Goal: Information Seeking & Learning: Learn about a topic

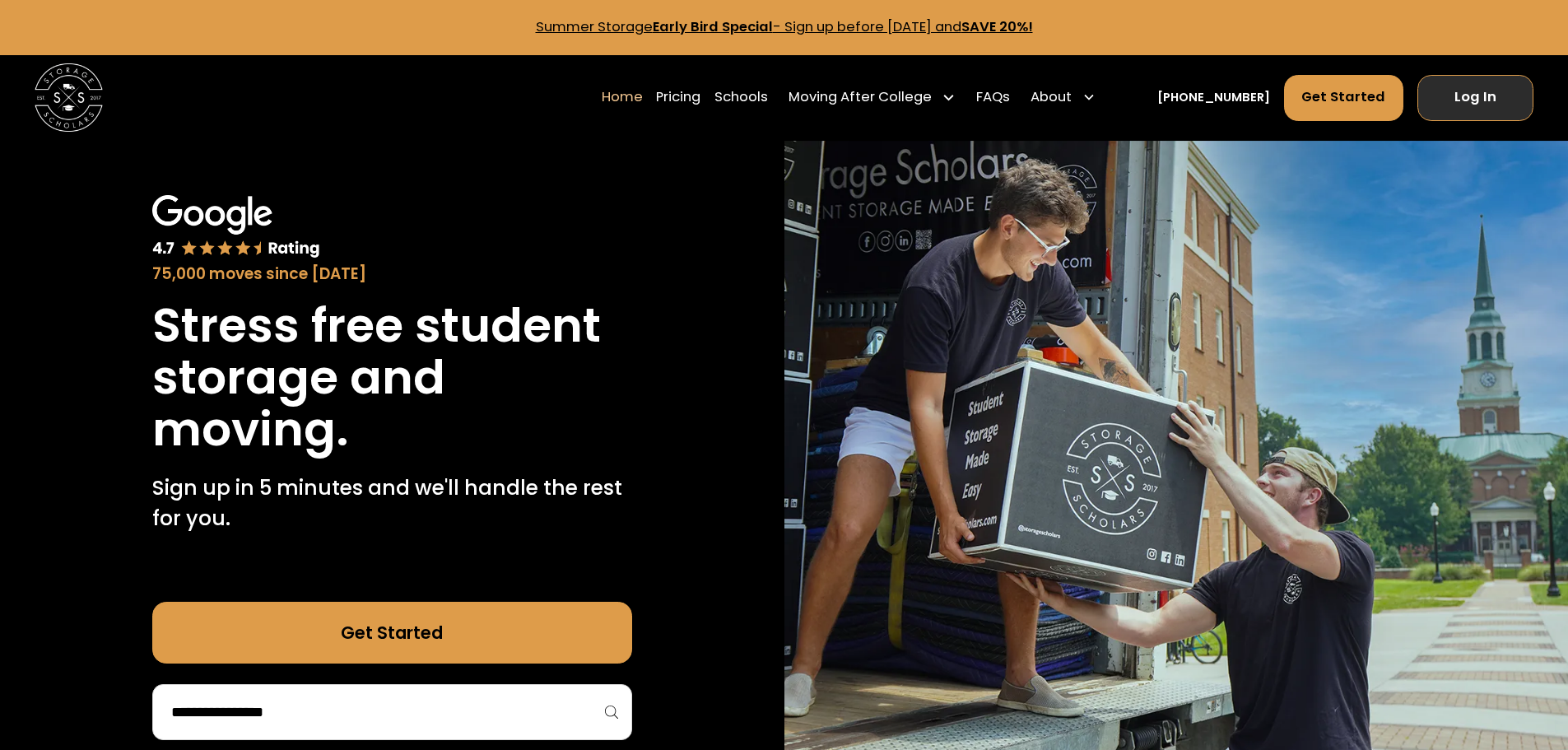
click at [1449, 104] on link "Log In" at bounding box center [1476, 98] width 116 height 46
click at [698, 98] on link "Pricing" at bounding box center [678, 97] width 44 height 48
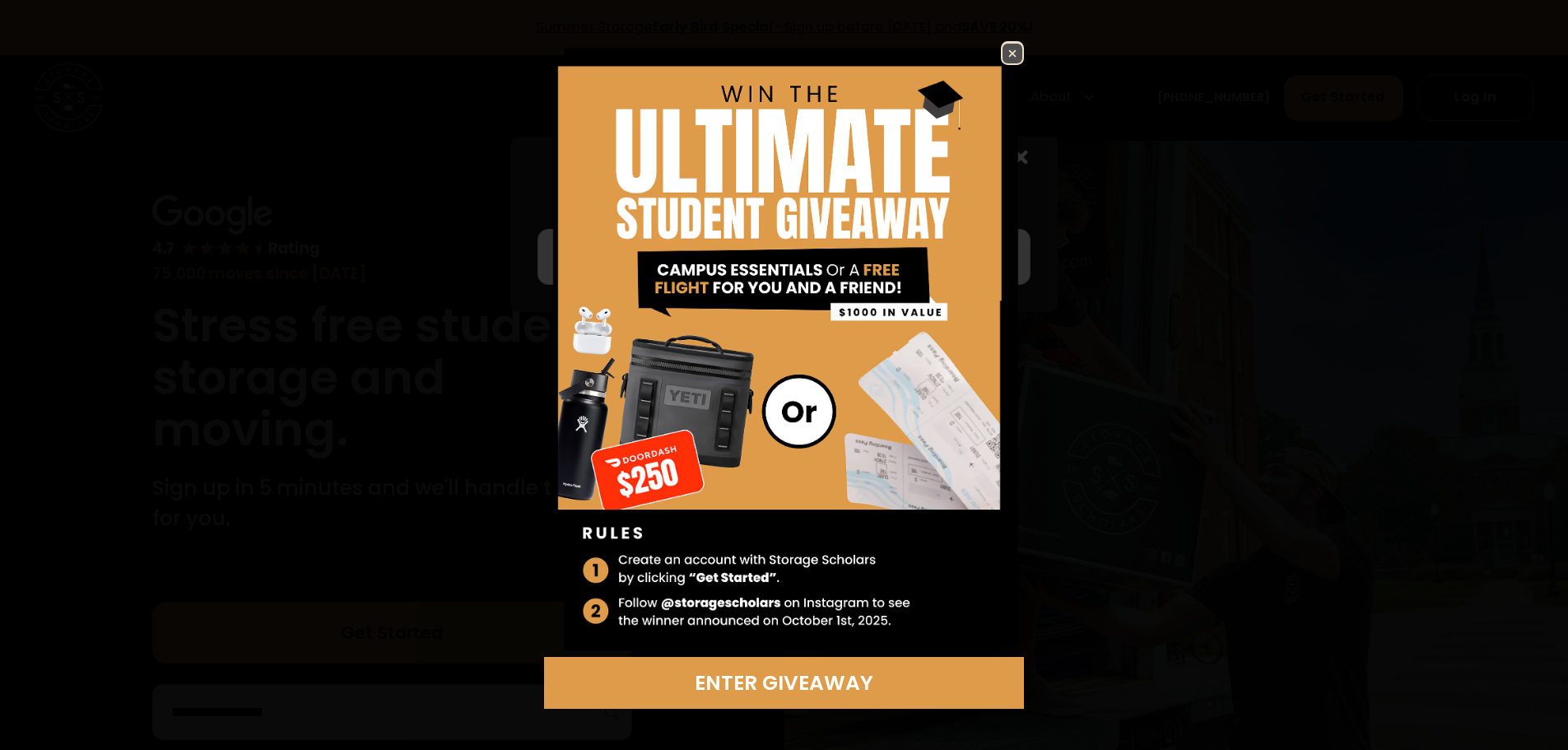
click at [1020, 49] on img at bounding box center [1012, 53] width 20 height 20
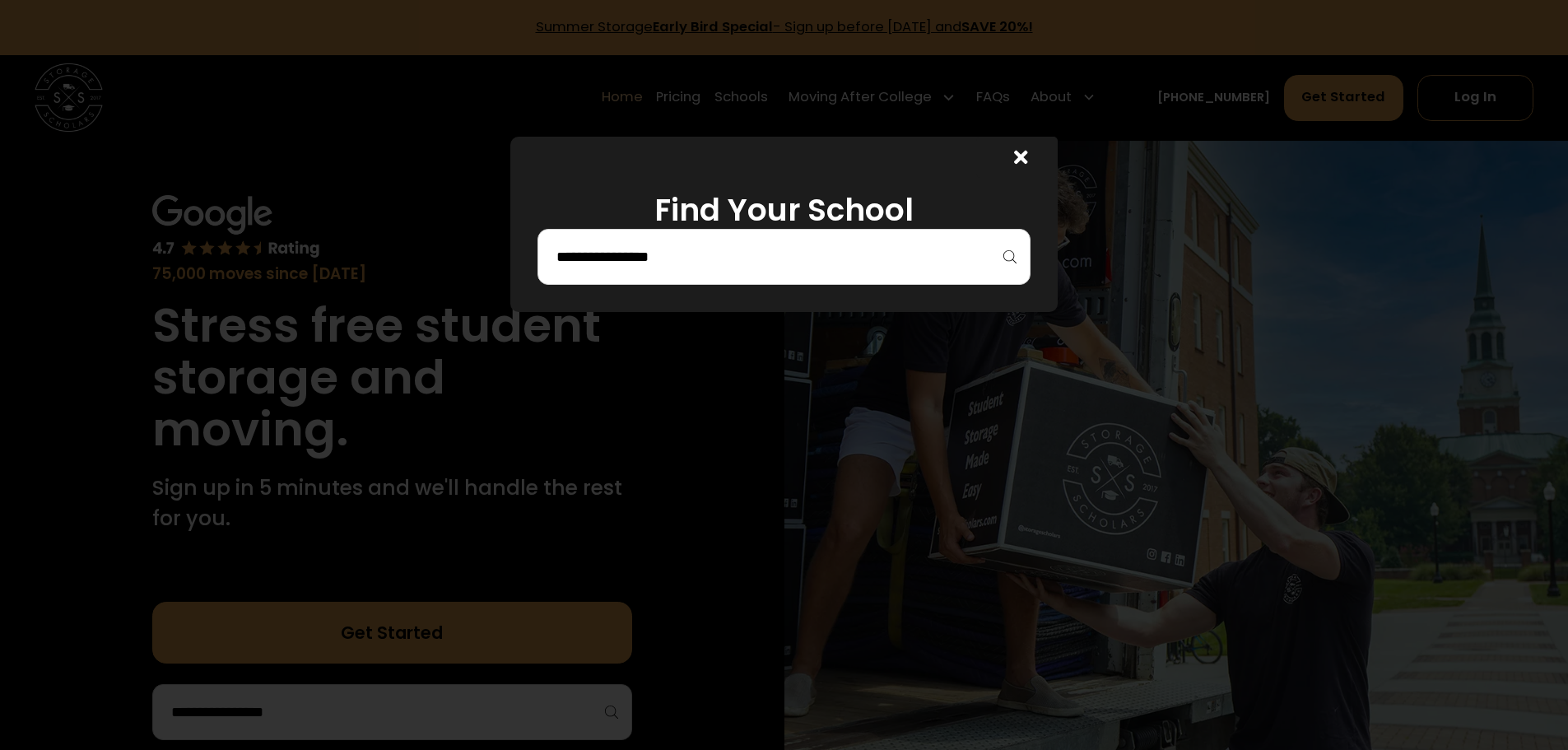
click at [643, 256] on input "search" at bounding box center [784, 257] width 458 height 28
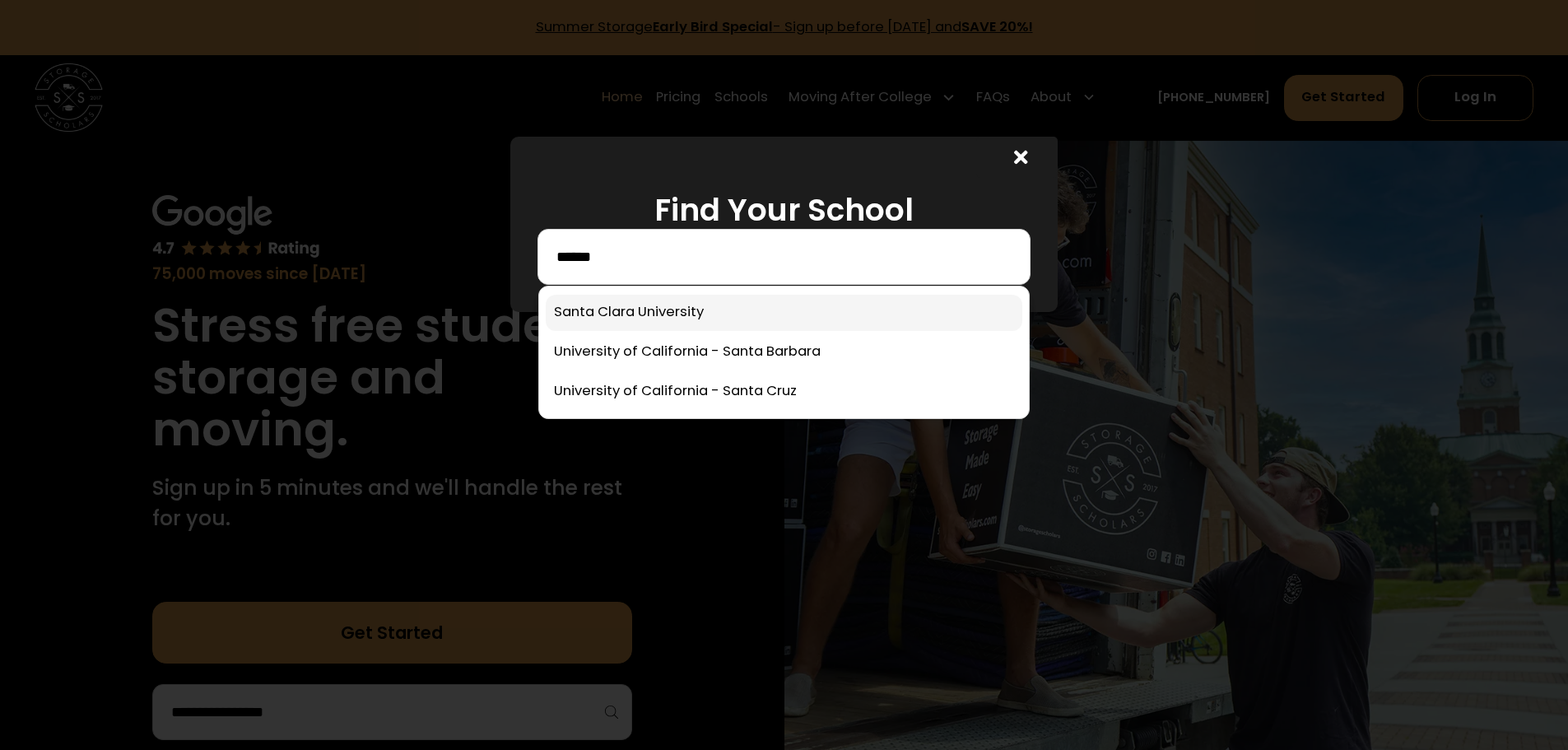
type input "*****"
click at [612, 315] on link at bounding box center [783, 313] width 476 height 36
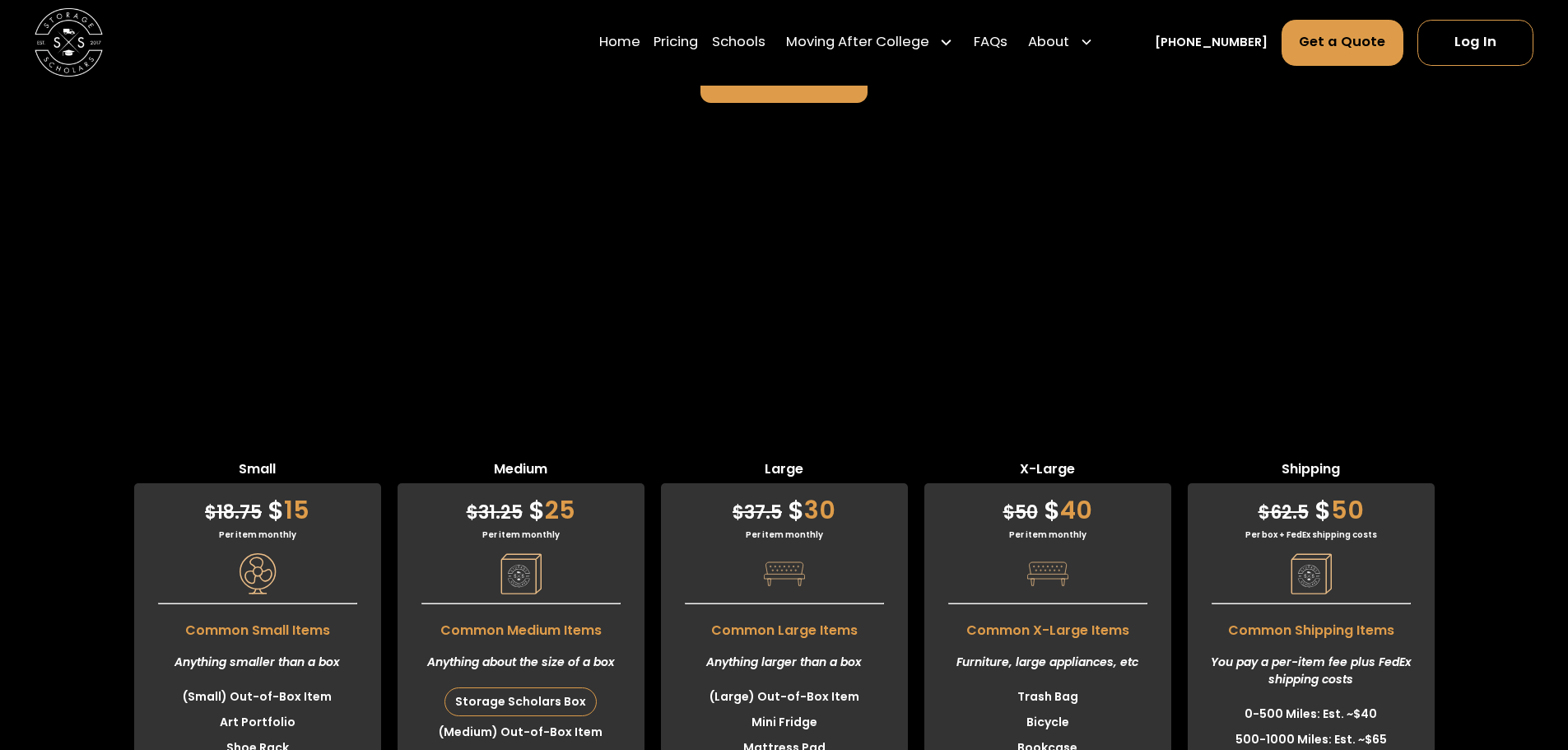
scroll to position [4100, 0]
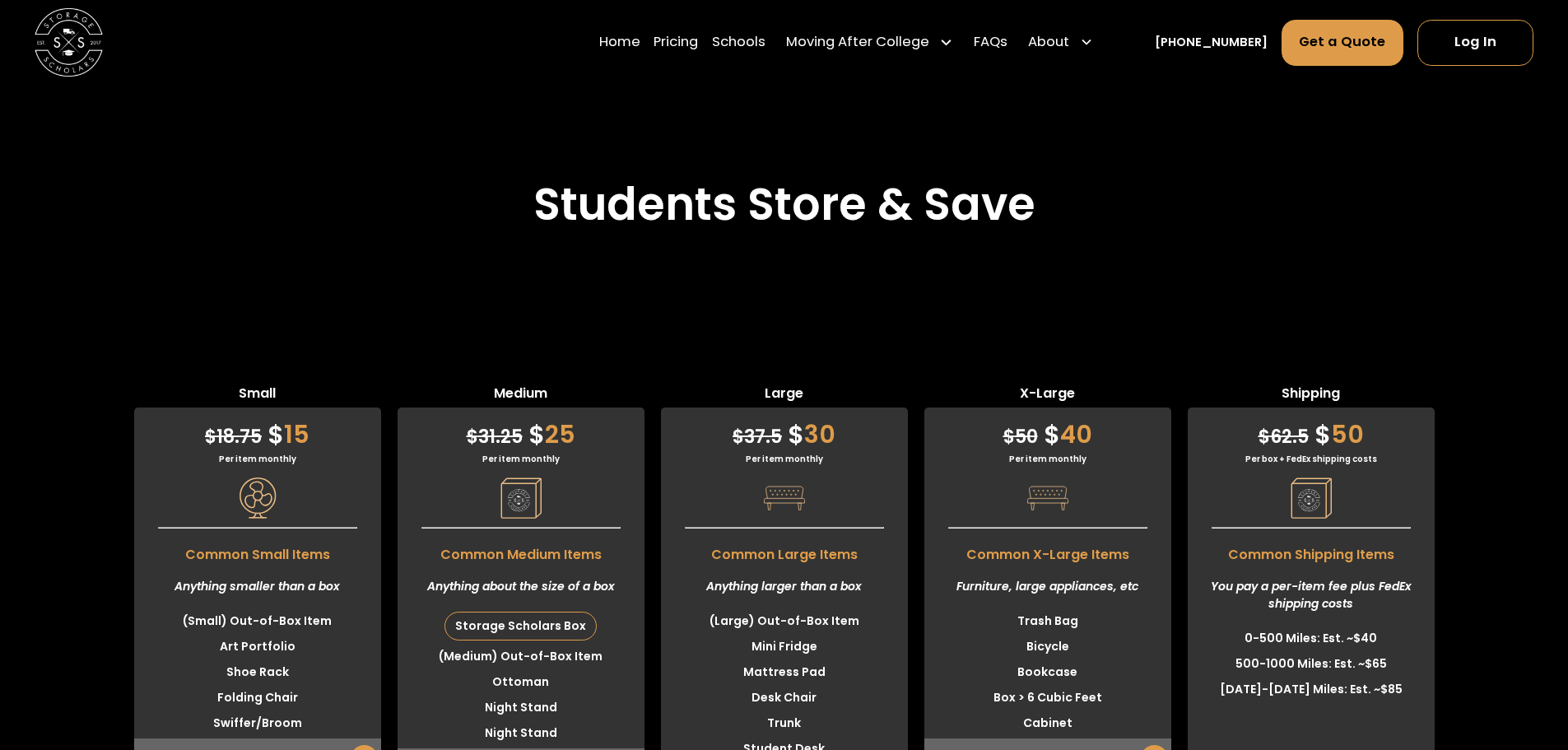
scroll to position [4347, 0]
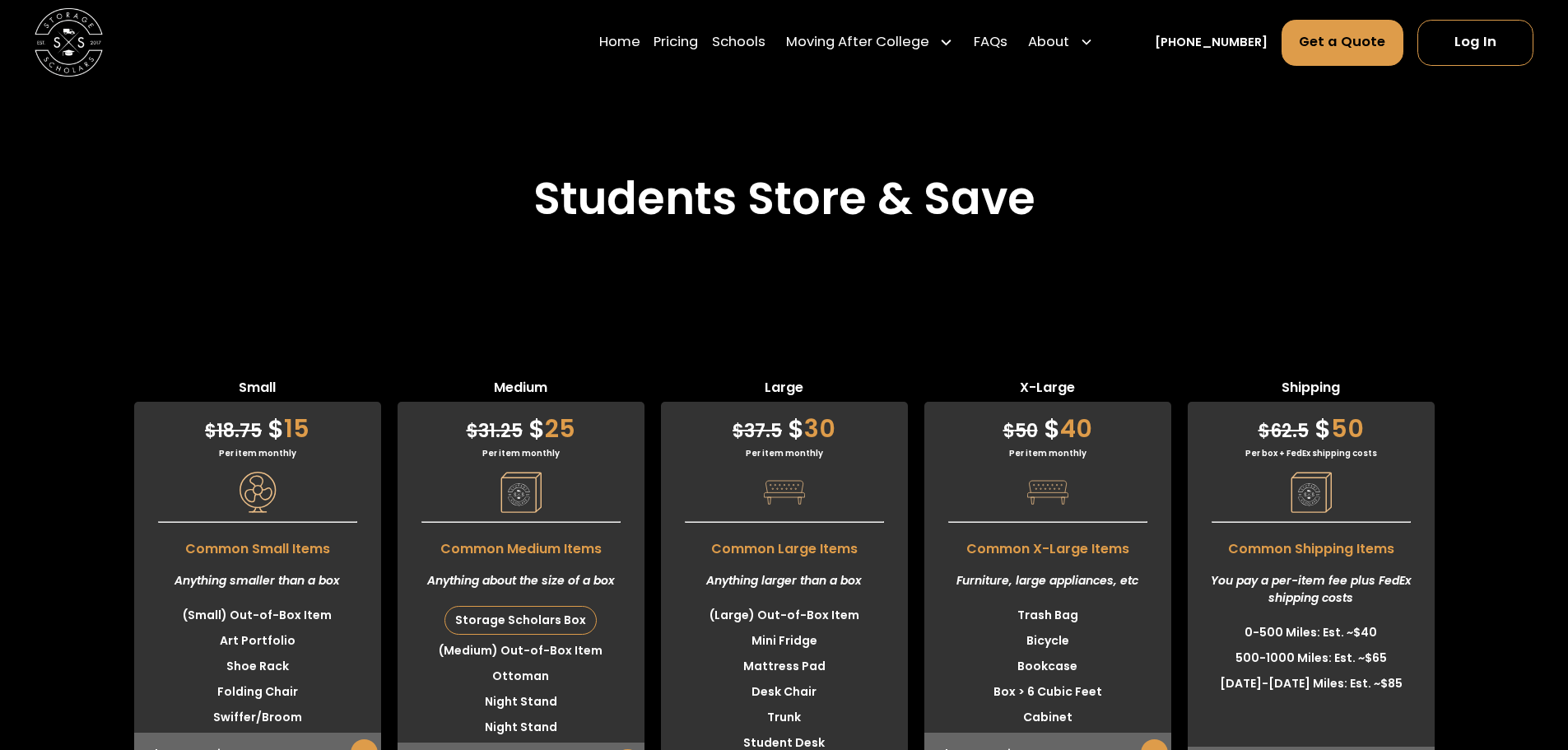
click at [628, 749] on link "+" at bounding box center [628, 764] width 27 height 30
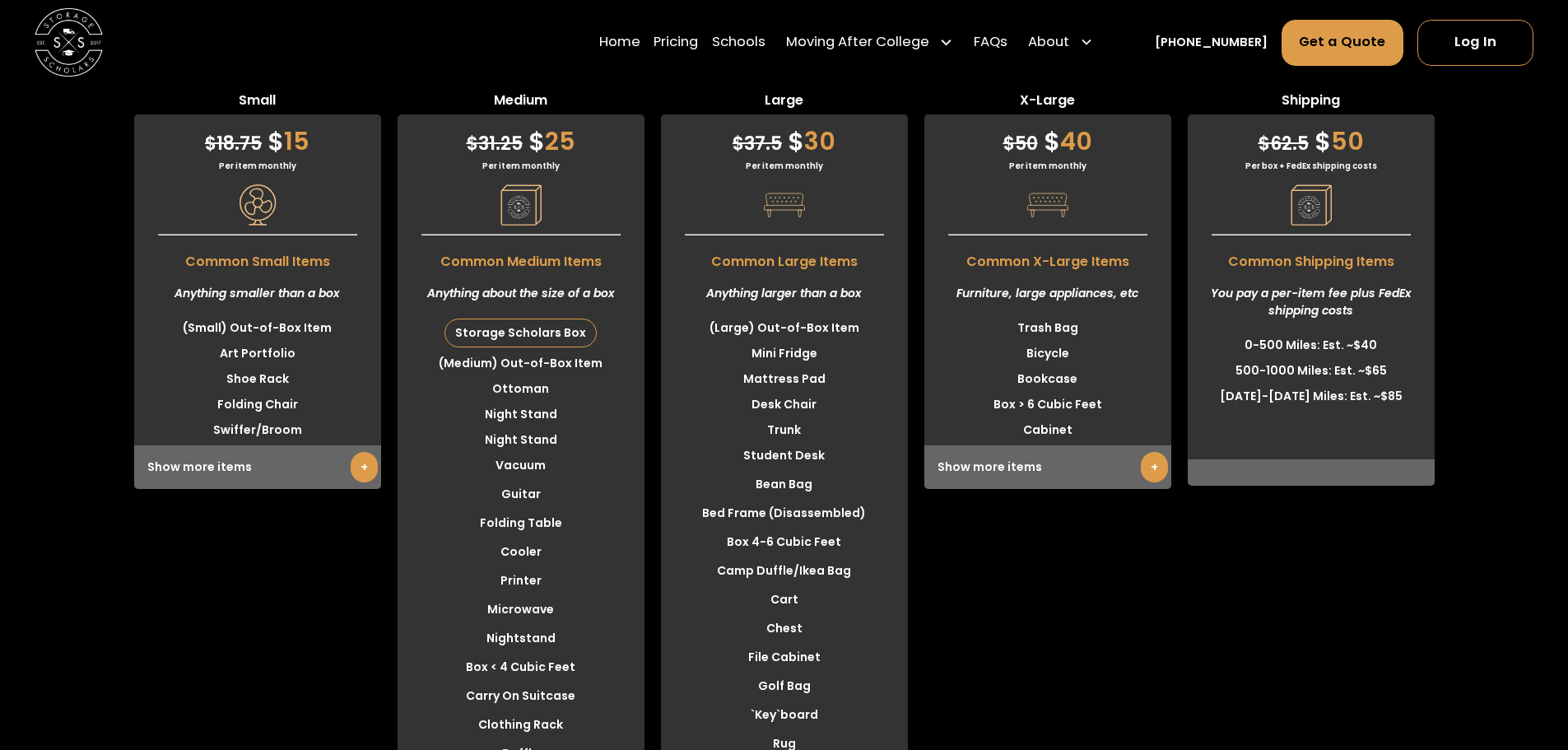
scroll to position [4429, 0]
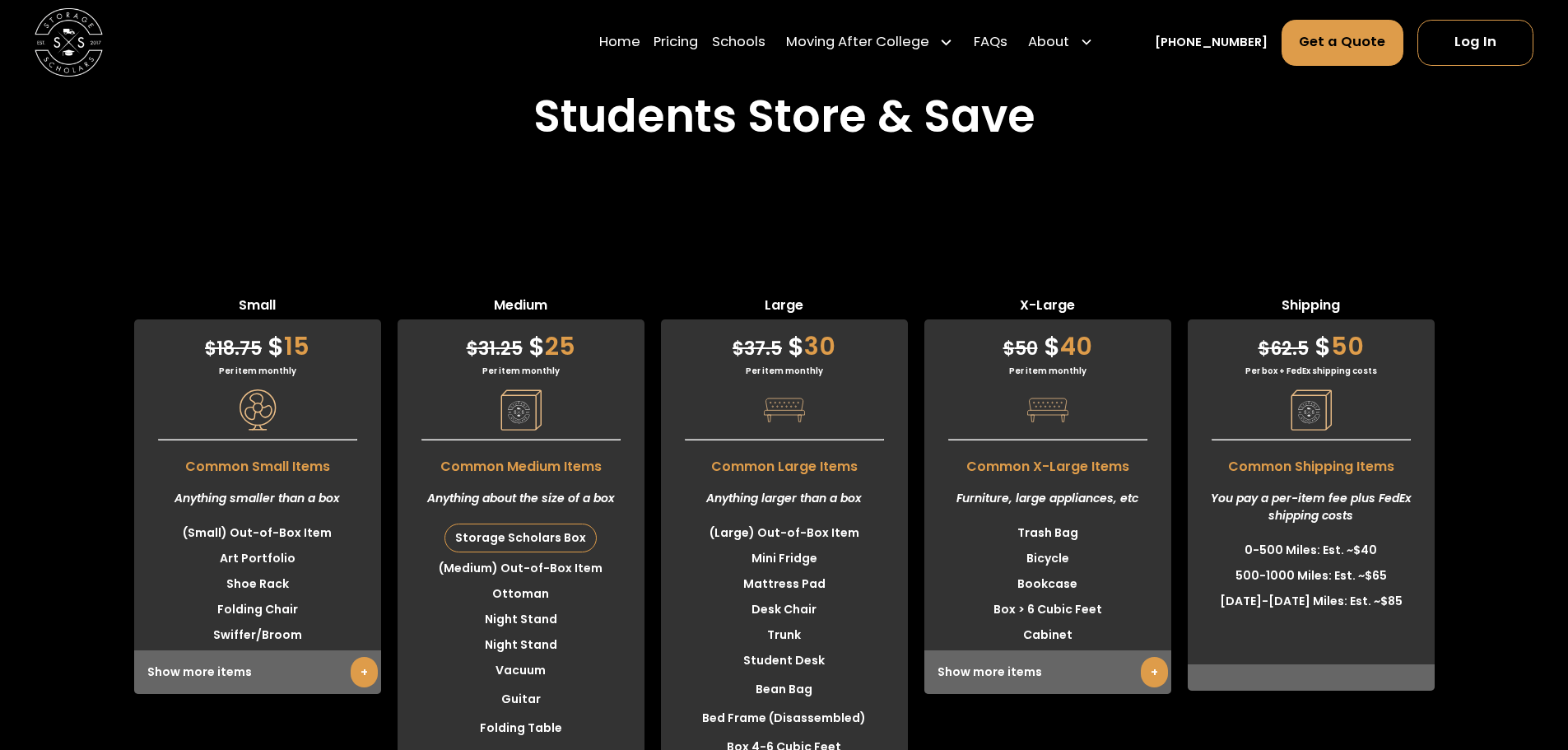
click at [358, 657] on link "+" at bounding box center [364, 671] width 27 height 30
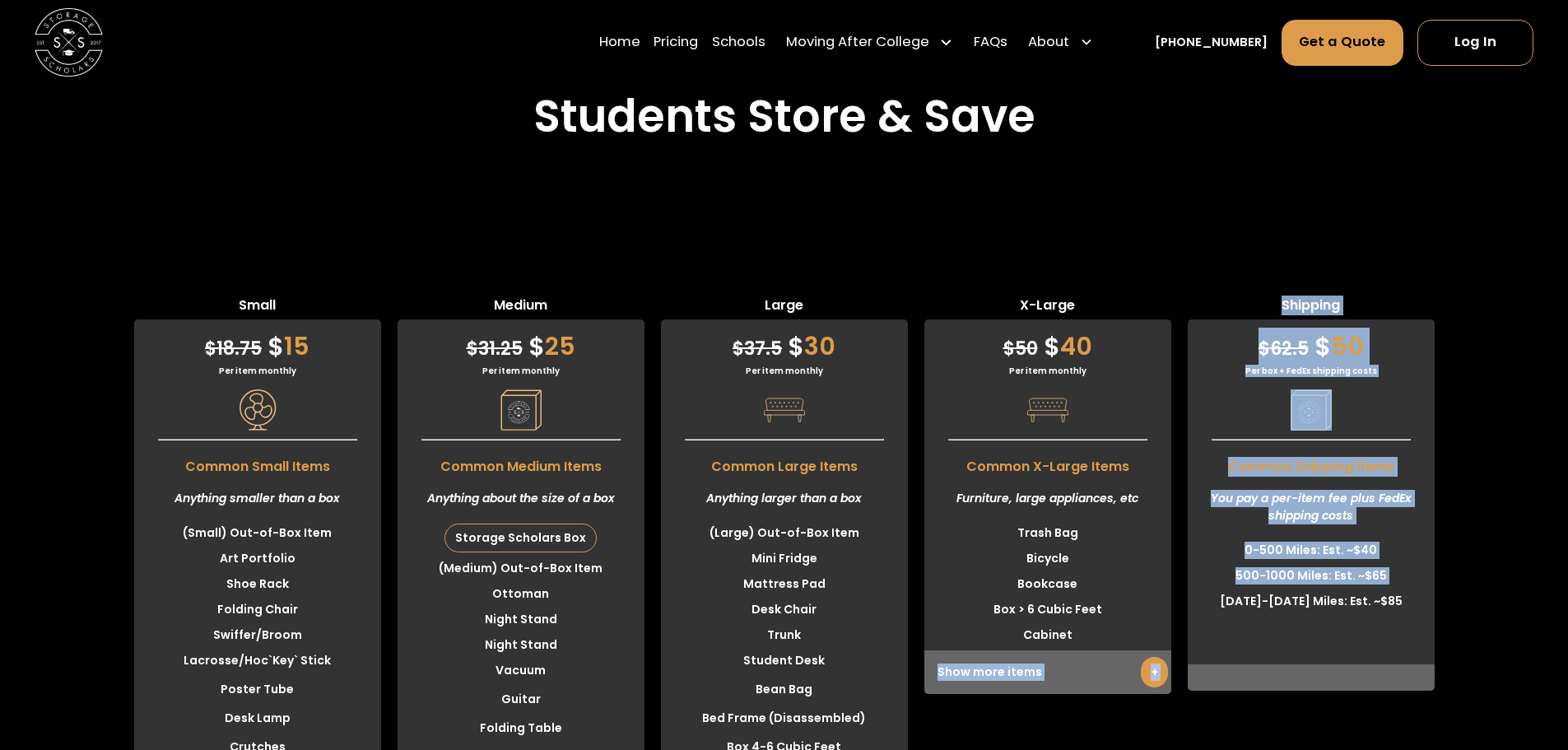
drag, startPoint x: 1189, startPoint y: 475, endPoint x: 1178, endPoint y: 391, distance: 84.7
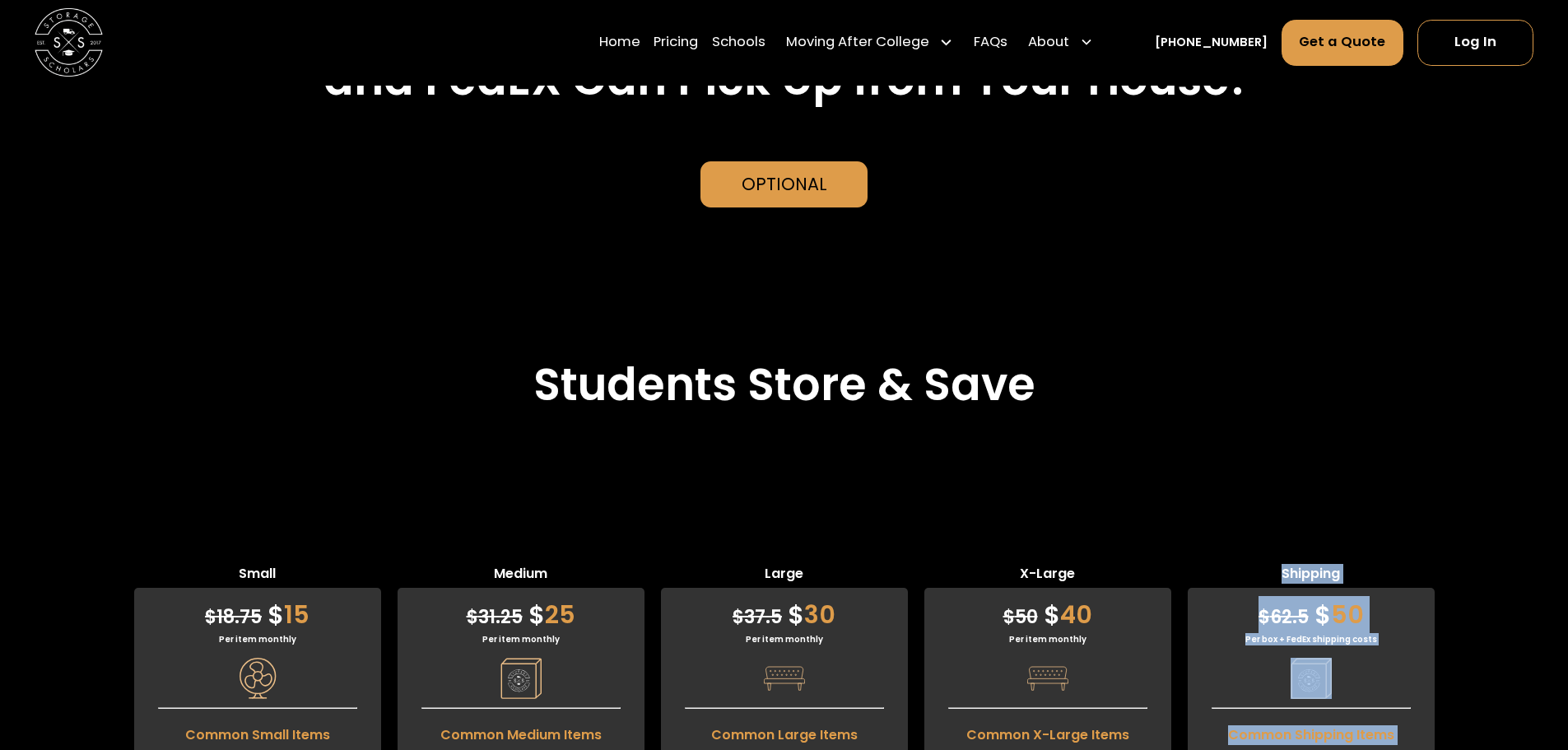
scroll to position [3935, 0]
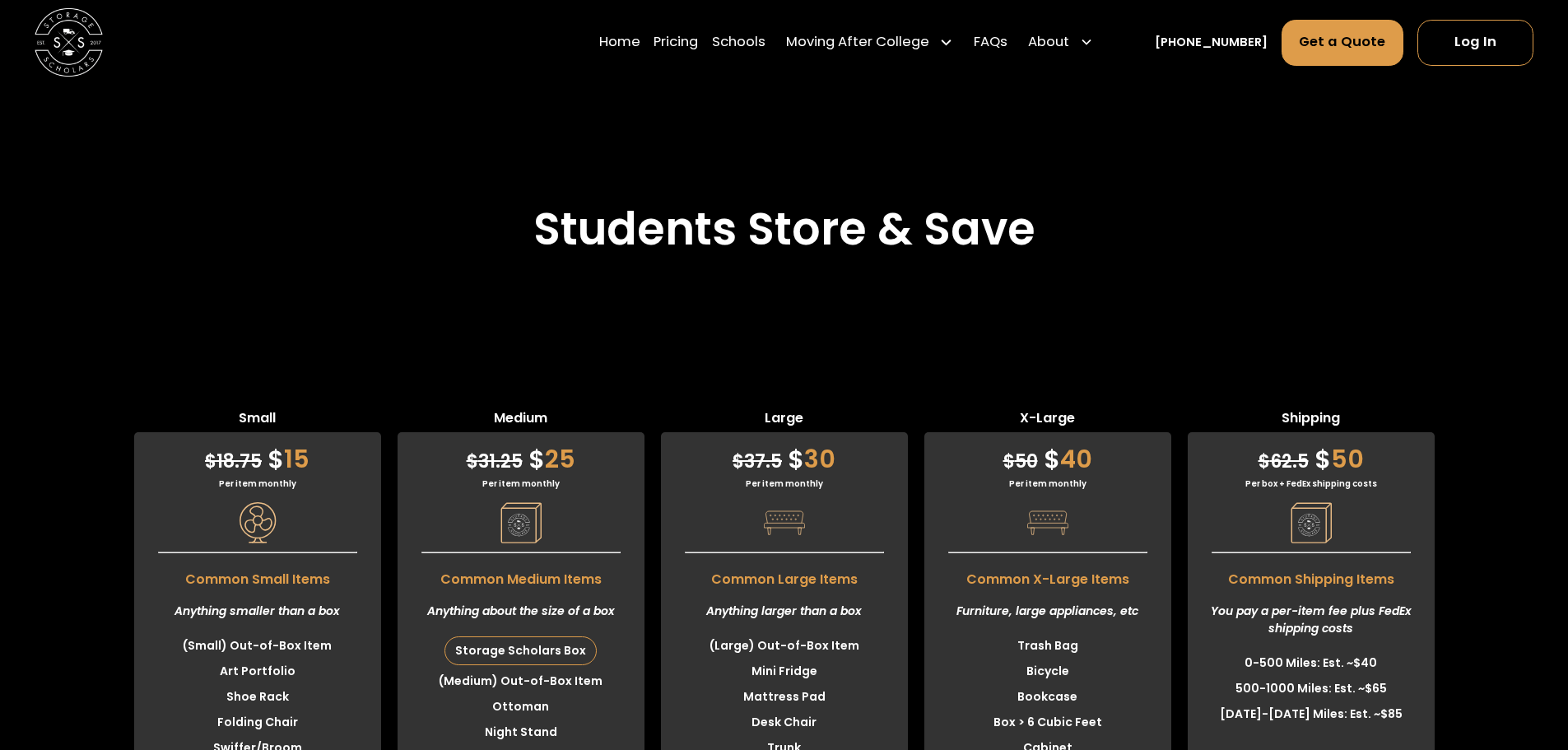
scroll to position [4256, 0]
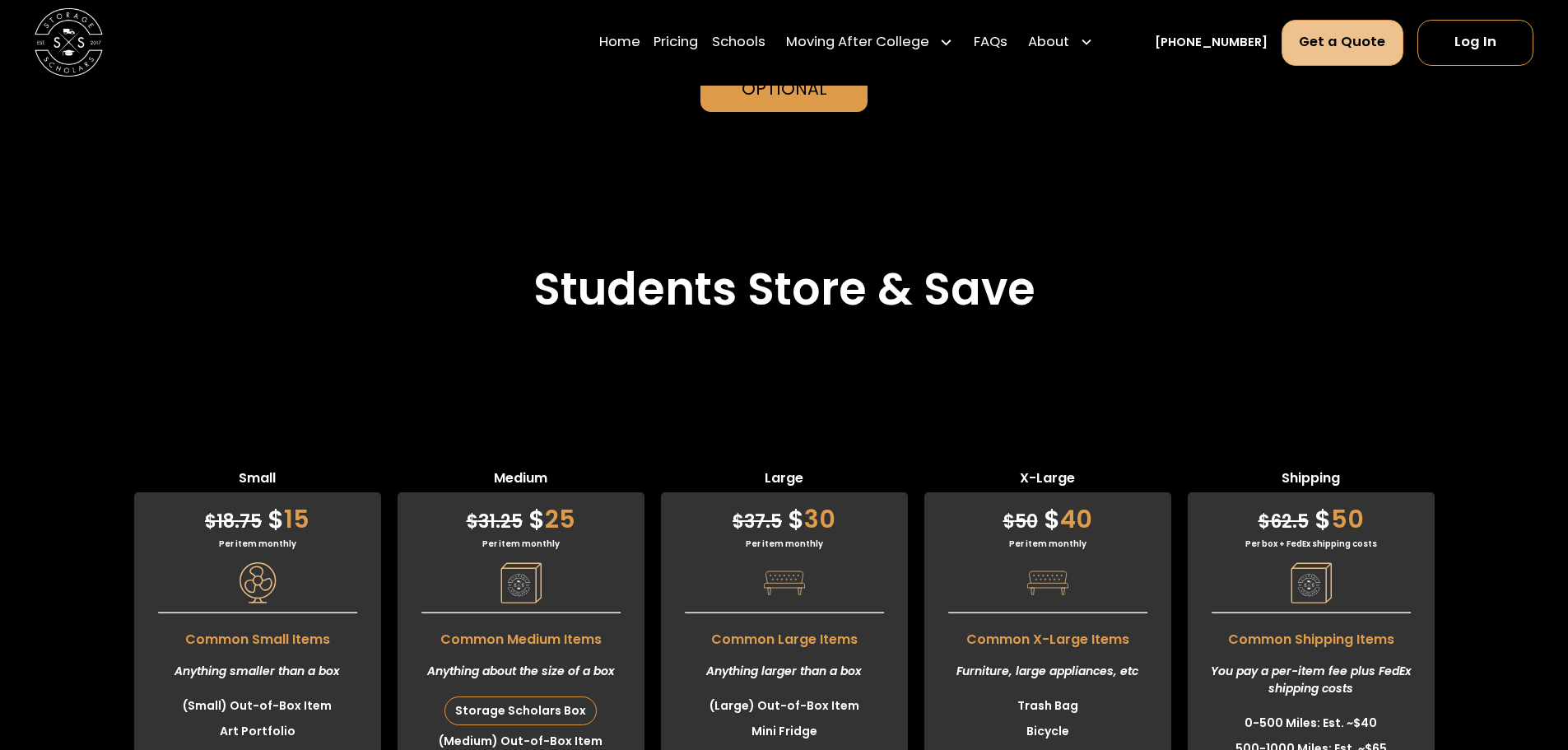
click at [1340, 48] on link "Get a Quote" at bounding box center [1343, 42] width 123 height 46
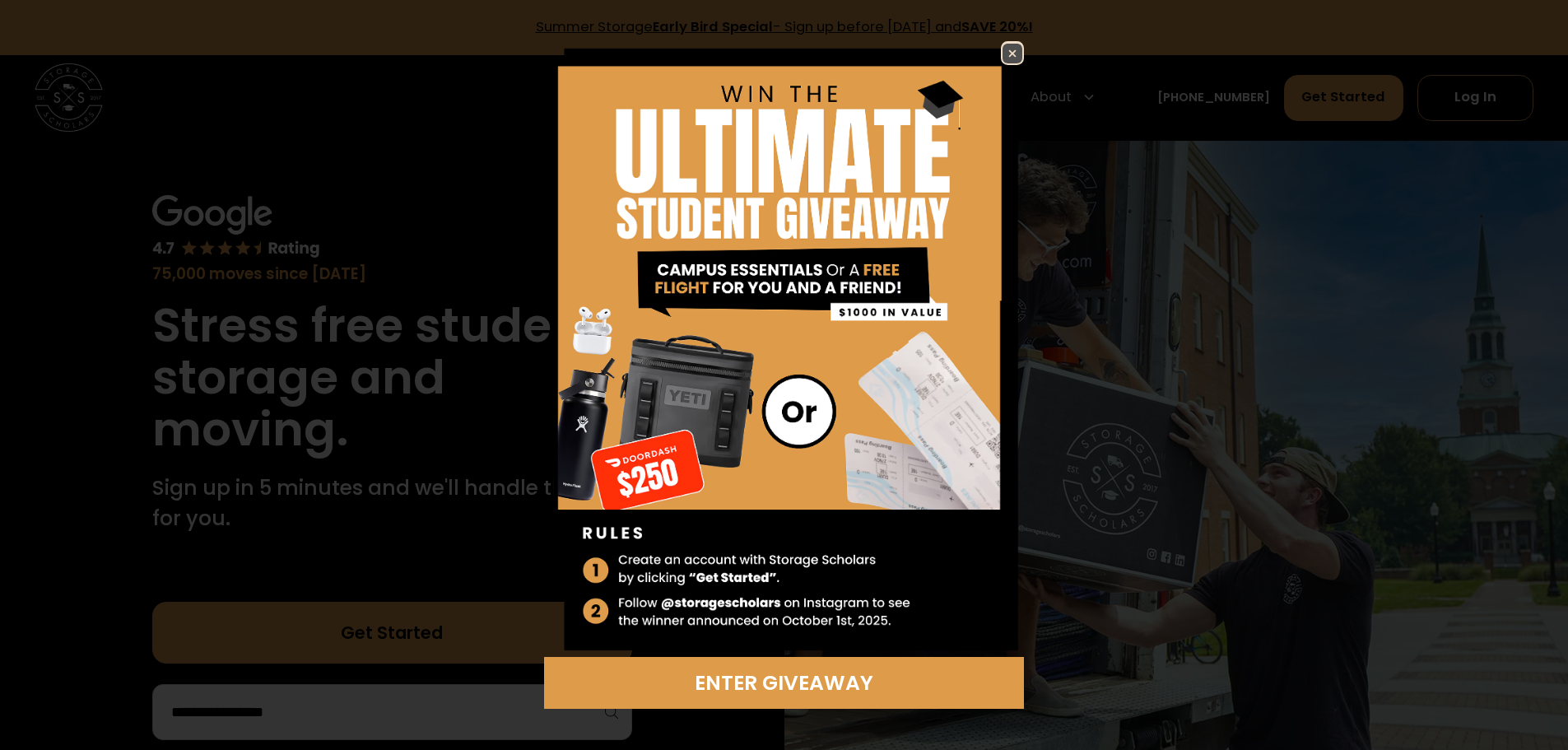
click at [1017, 48] on img at bounding box center [1012, 53] width 20 height 20
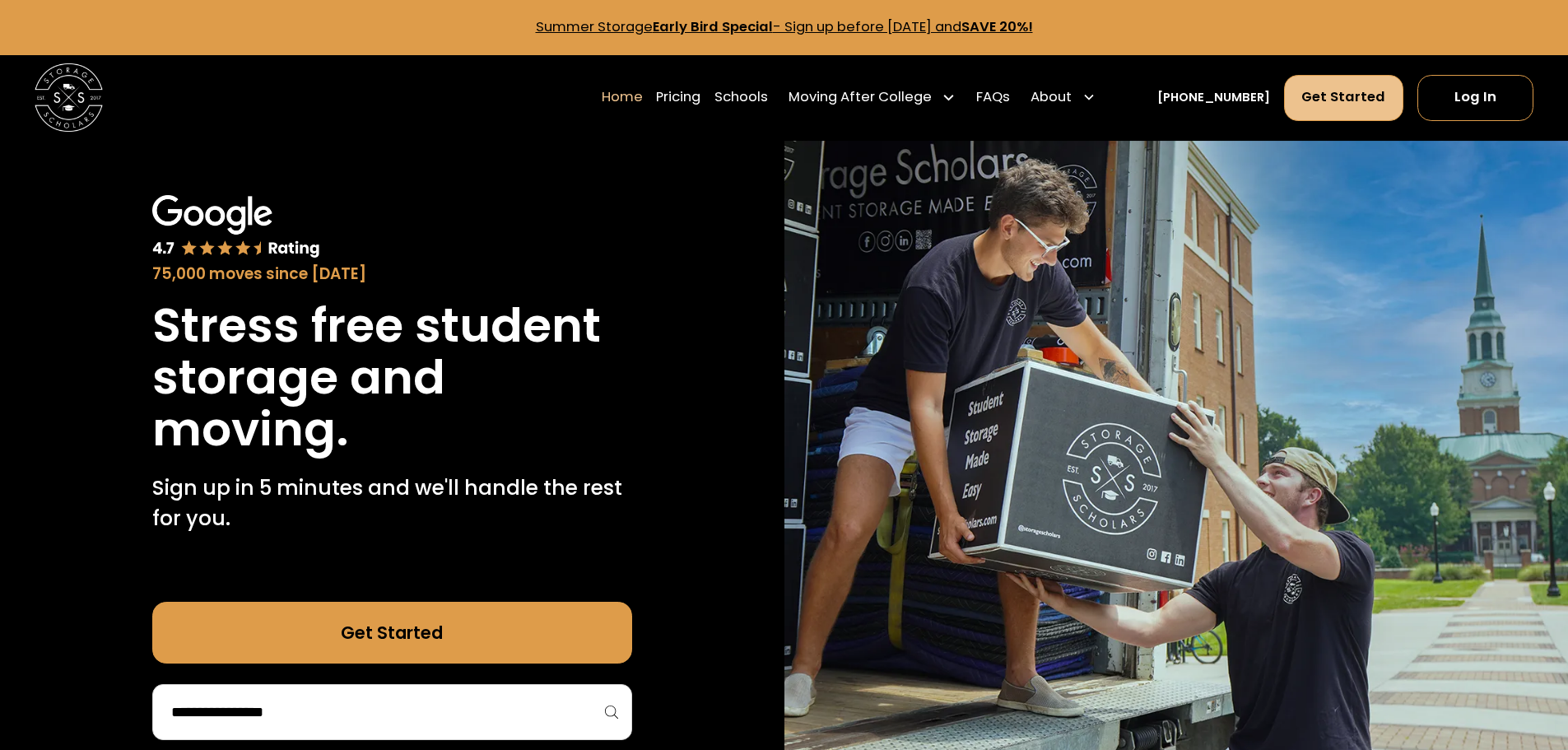
click at [1334, 101] on link "Get Started" at bounding box center [1344, 98] width 120 height 46
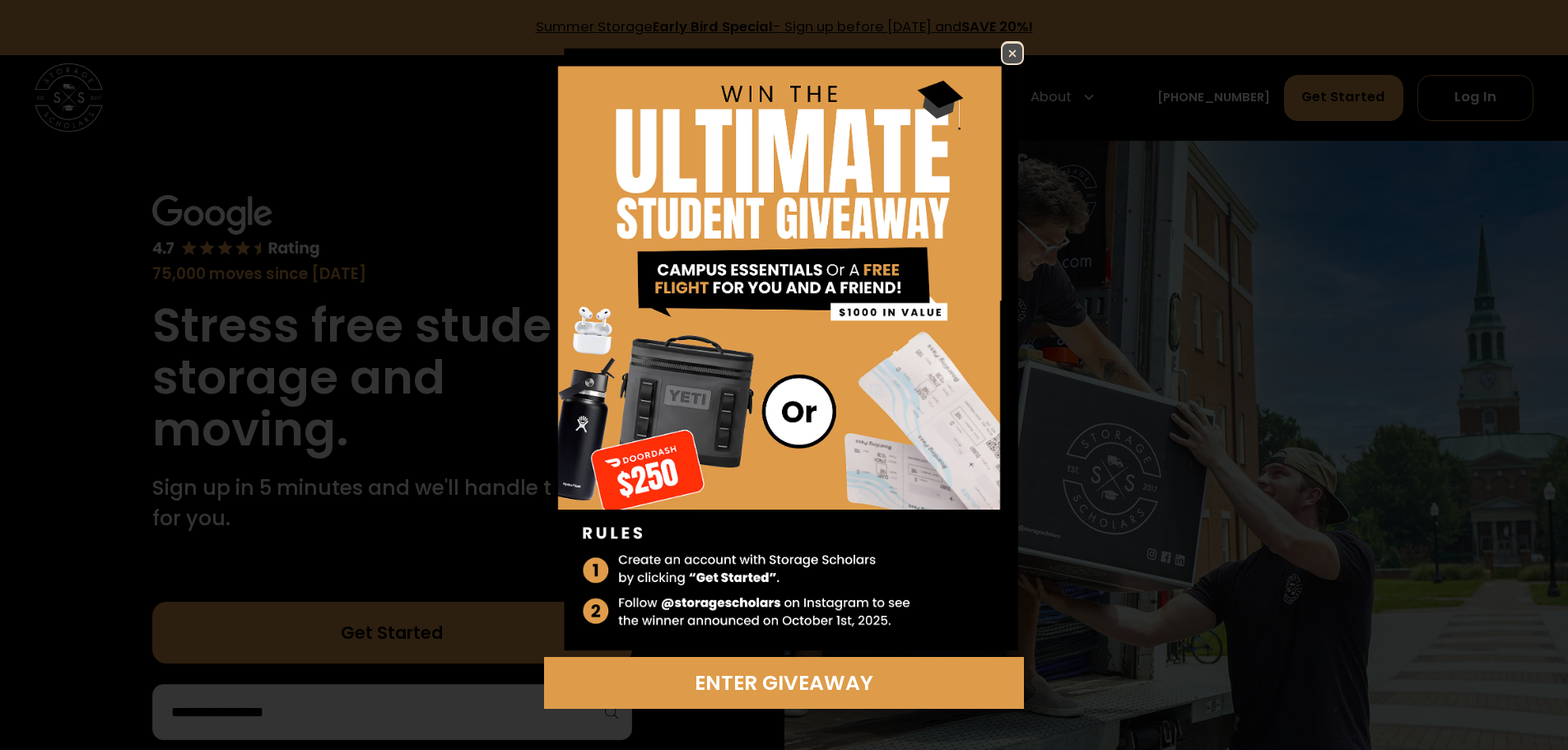
click at [1010, 55] on img at bounding box center [1012, 53] width 20 height 20
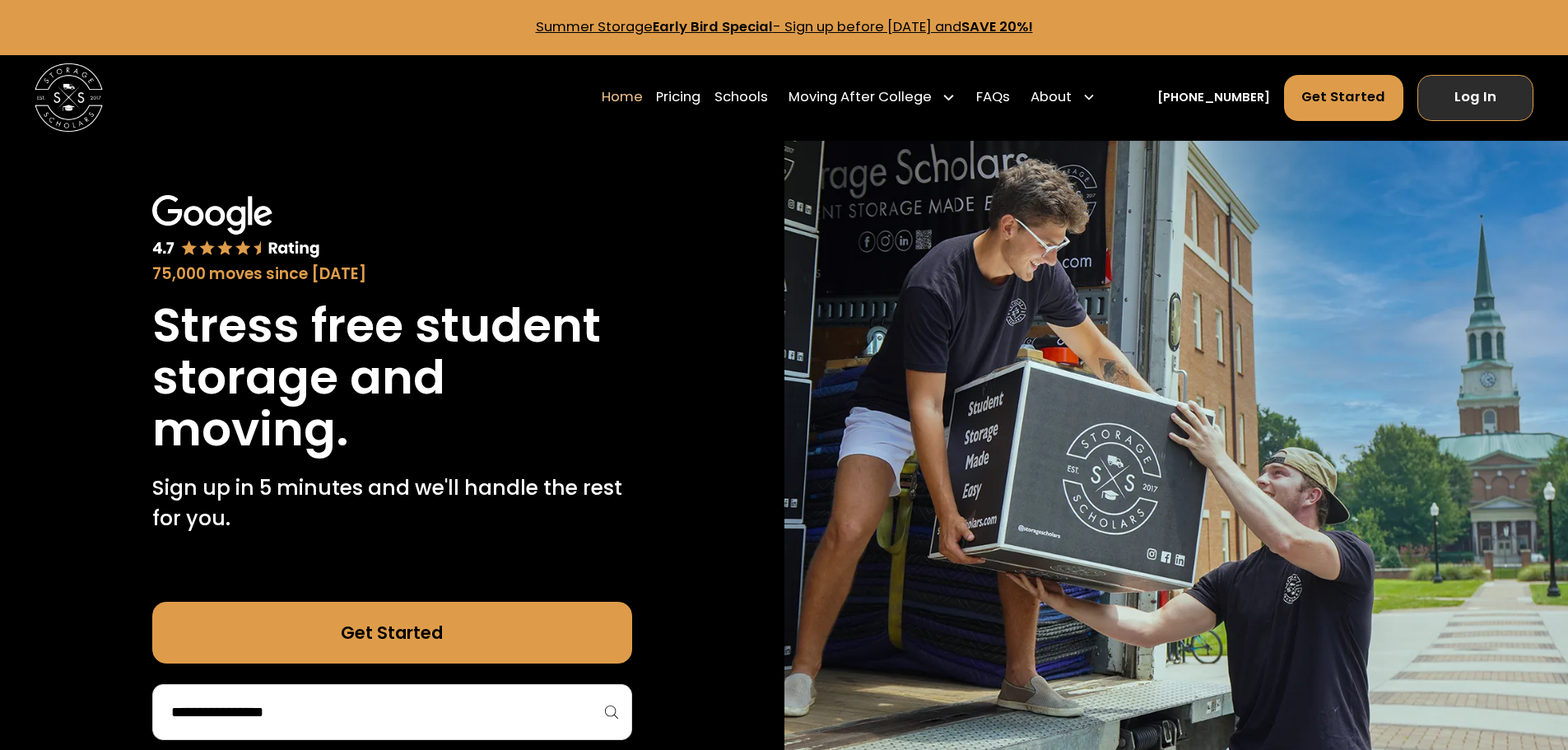
click at [1459, 94] on link "Log In" at bounding box center [1476, 98] width 116 height 46
click at [701, 96] on link "Pricing" at bounding box center [678, 97] width 44 height 48
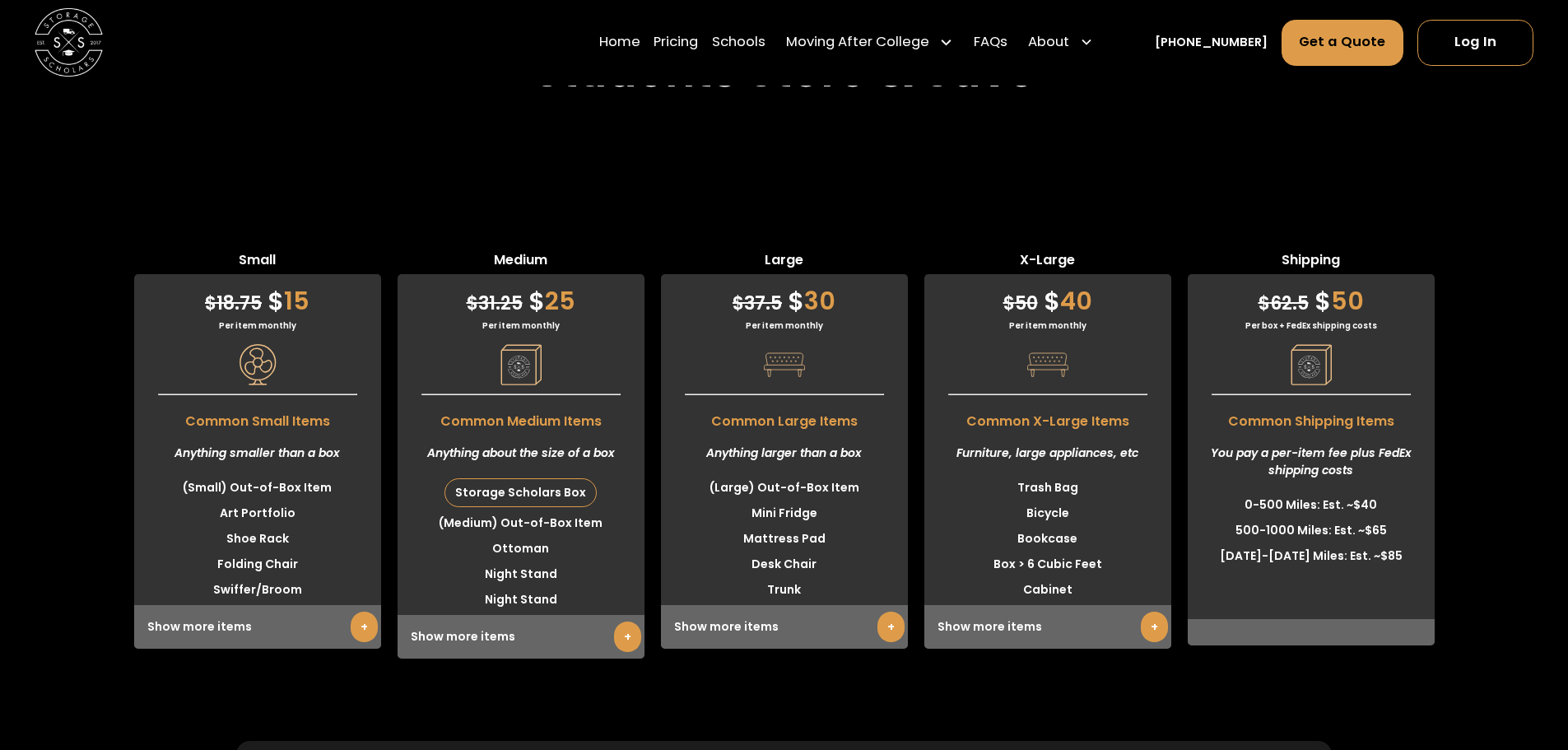
scroll to position [4503, 0]
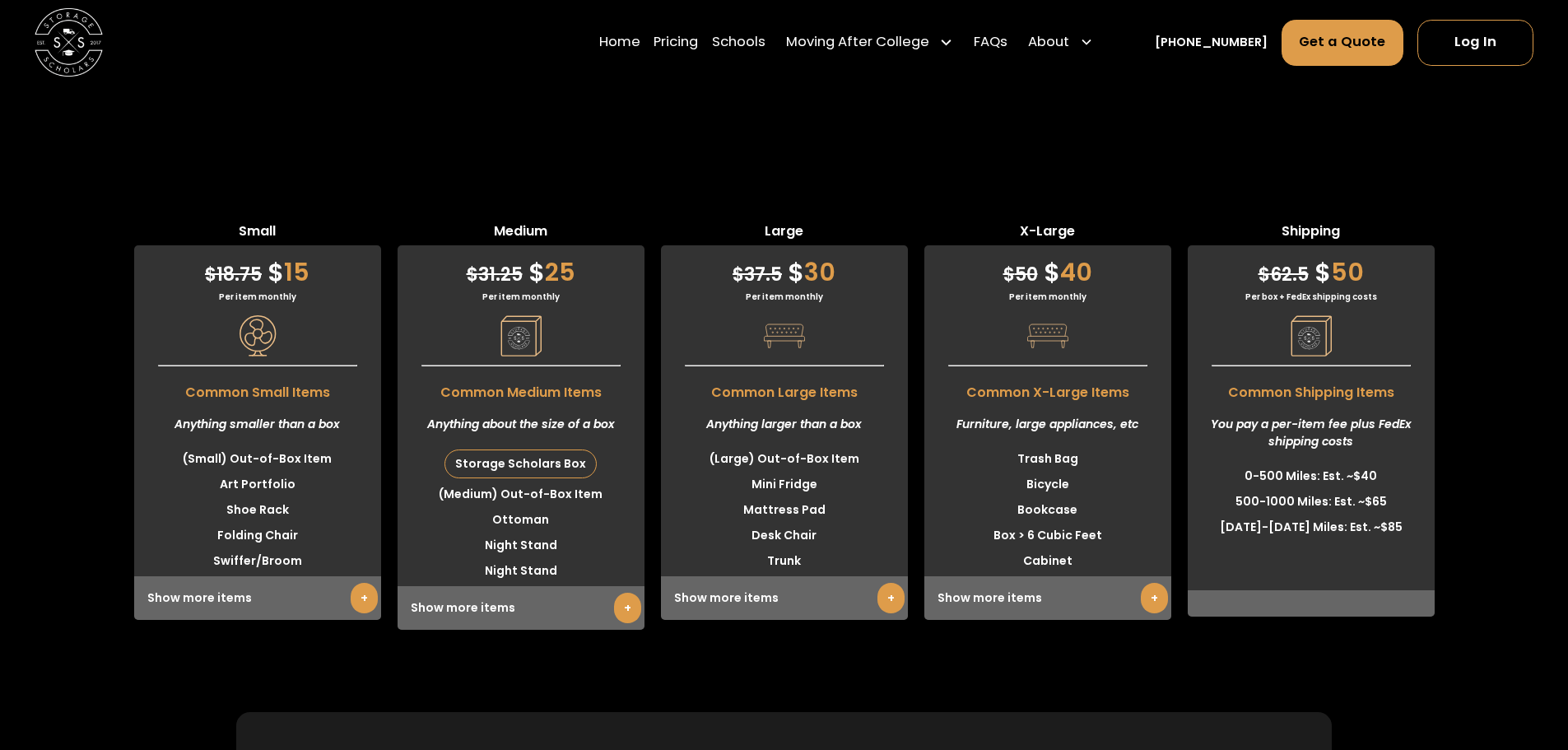
click at [758, 576] on div "Show more items +" at bounding box center [785, 598] width 247 height 43
click at [893, 582] on link "+" at bounding box center [890, 597] width 27 height 30
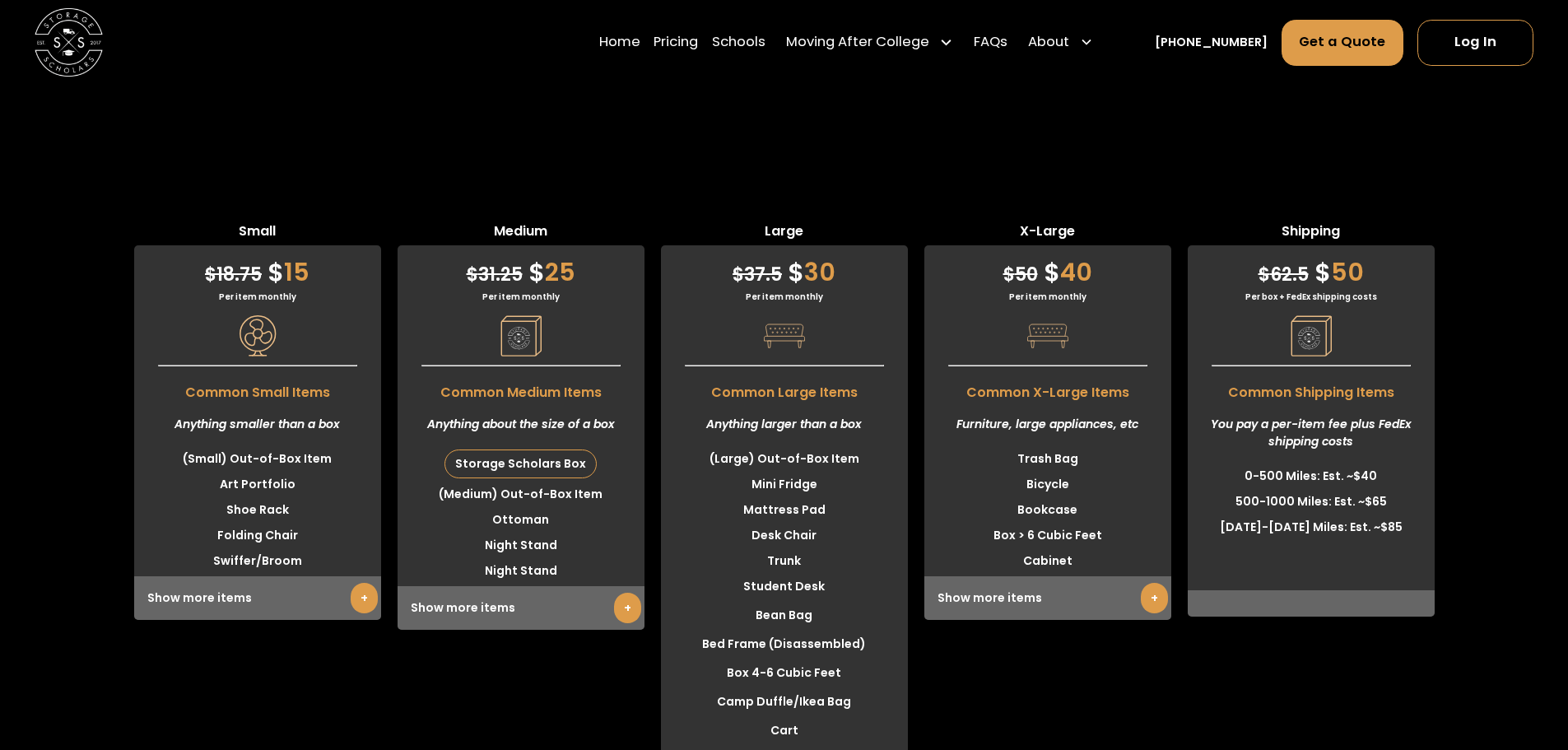
click at [628, 593] on link "+" at bounding box center [628, 607] width 27 height 30
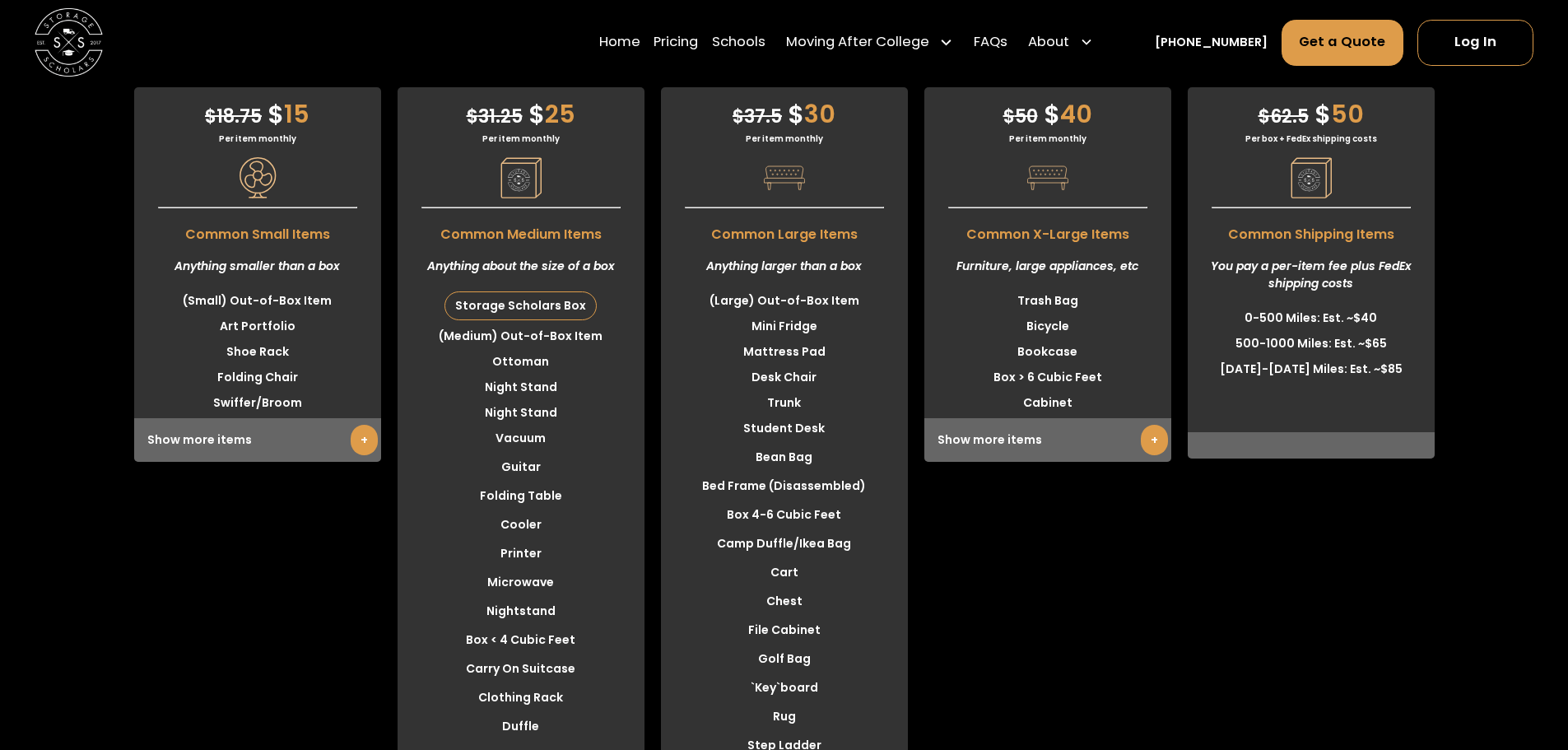
scroll to position [4668, 0]
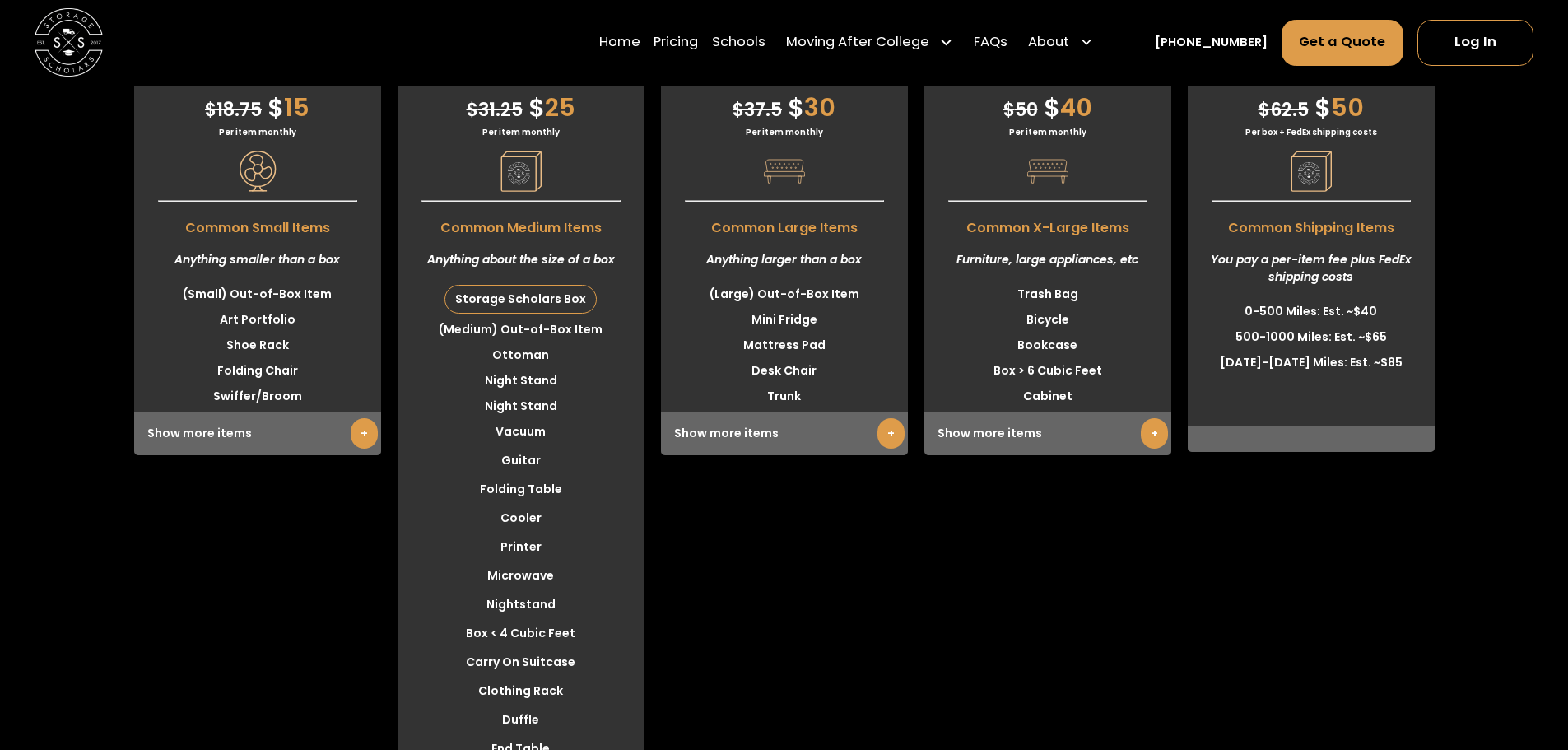
click at [891, 418] on link "+" at bounding box center [890, 433] width 27 height 30
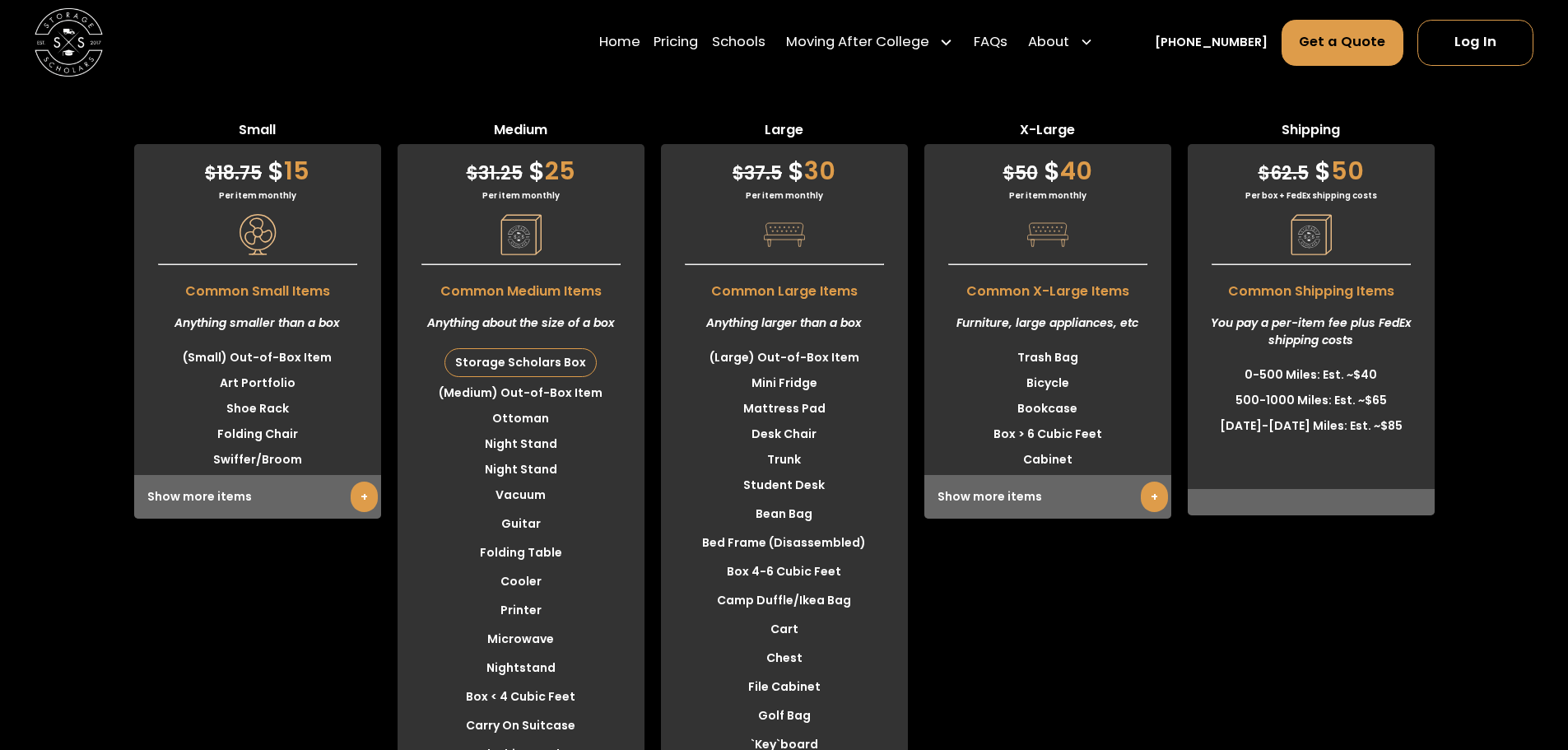
scroll to position [4586, 0]
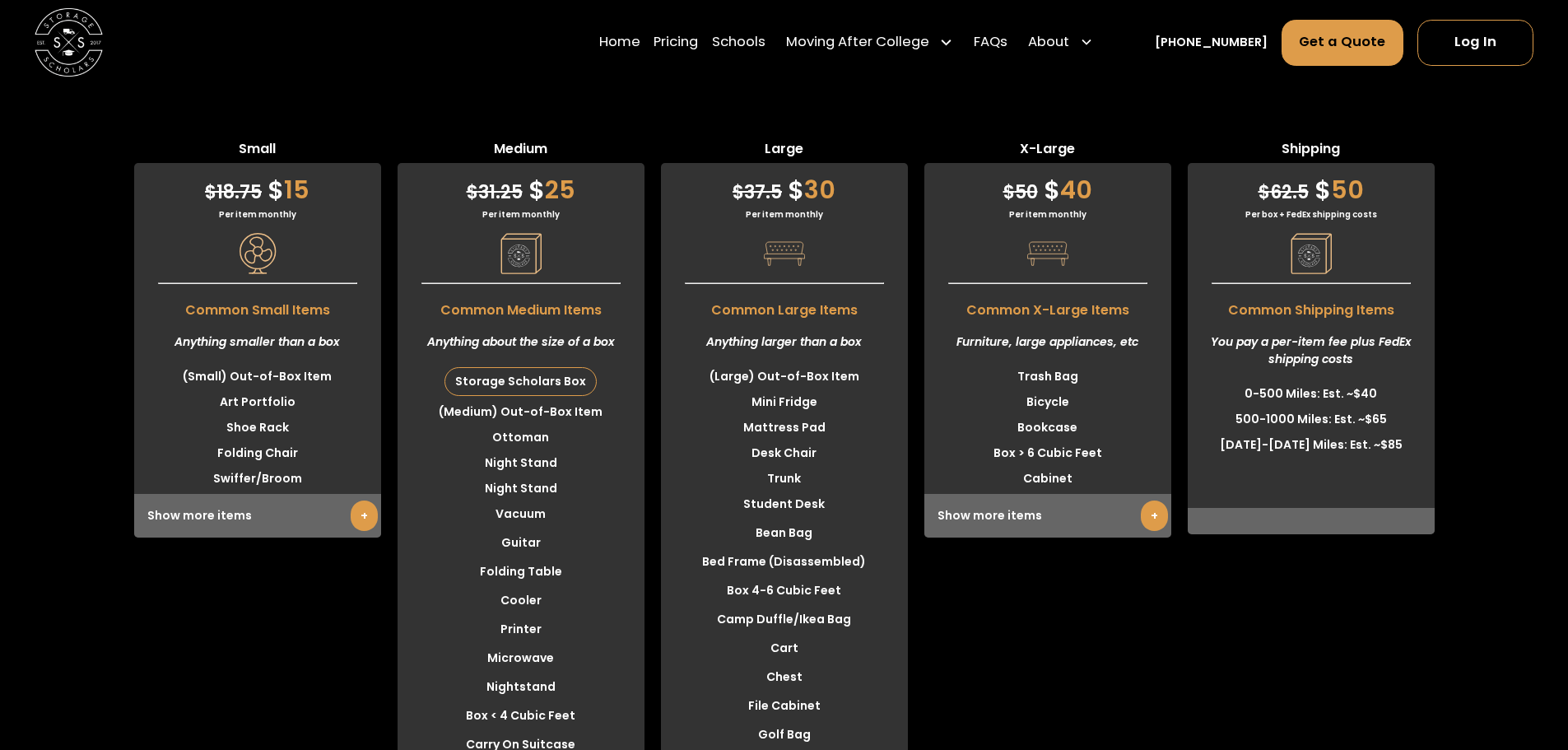
click at [1150, 500] on link "+" at bounding box center [1154, 515] width 27 height 30
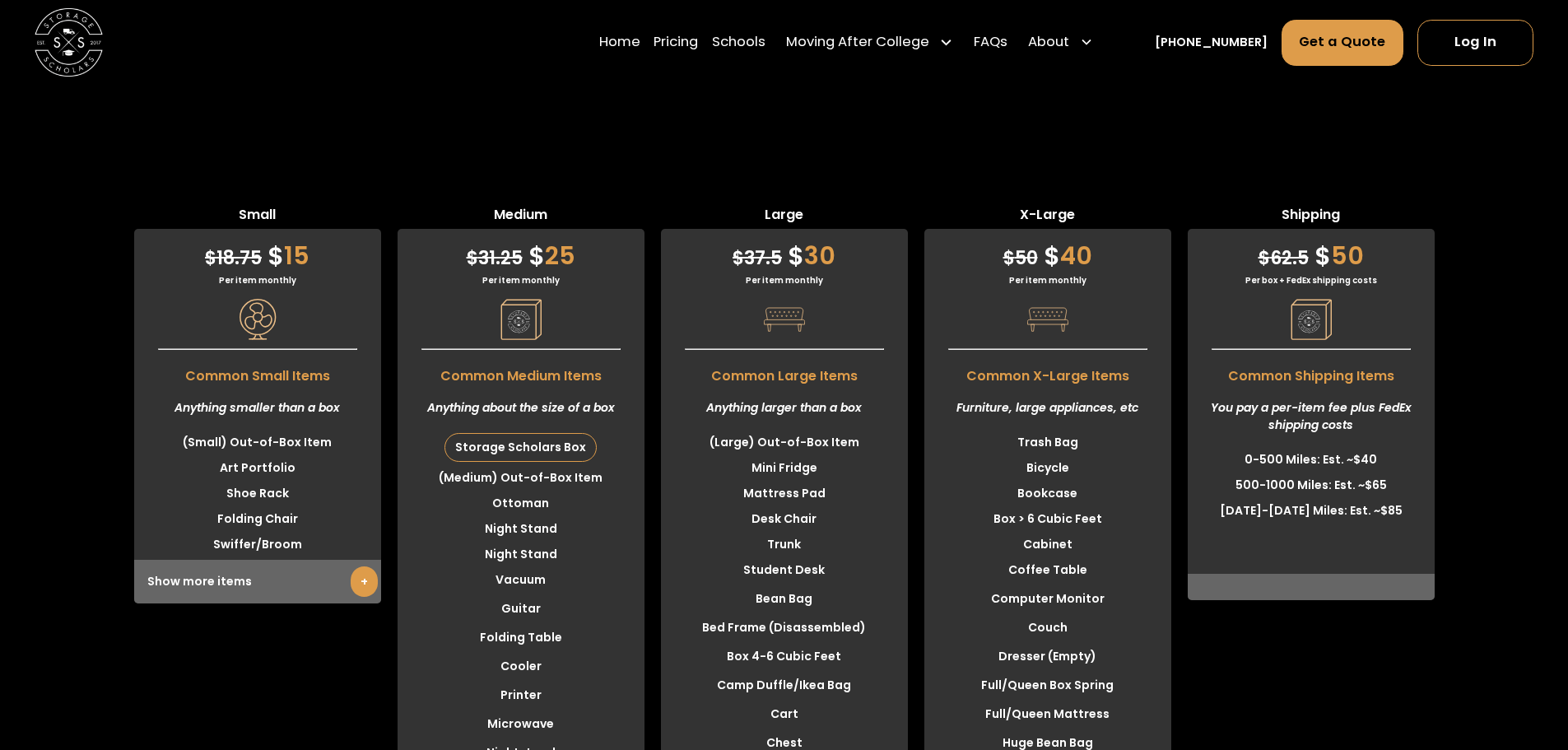
scroll to position [4421, 0]
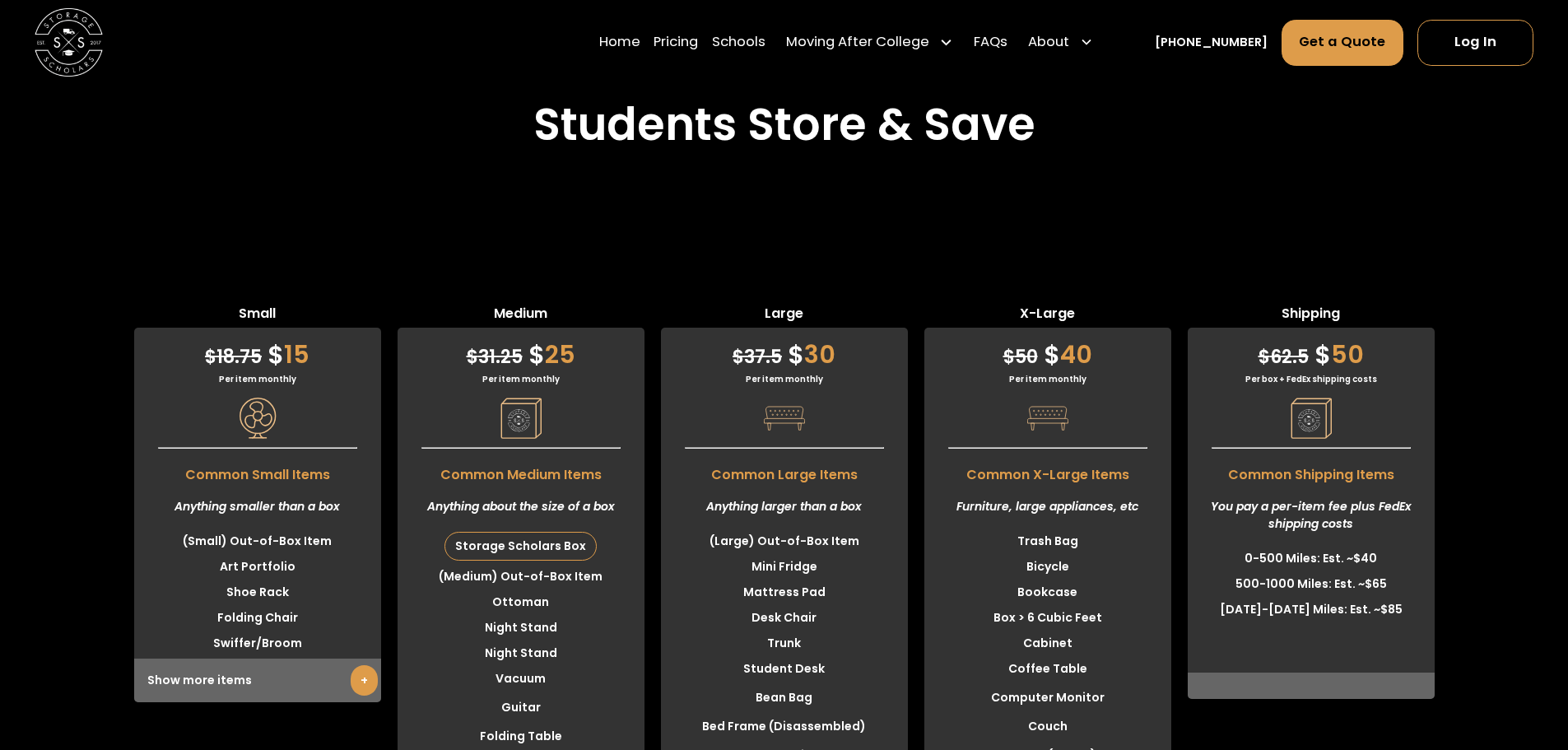
click at [355, 665] on link "+" at bounding box center [364, 680] width 27 height 30
